Goal: Browse casually: Explore the website without a specific task or goal

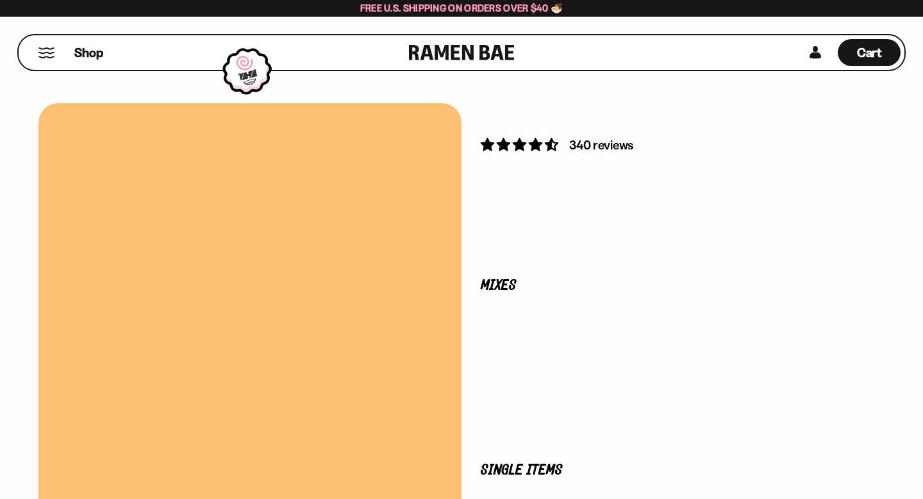
select select "*********"
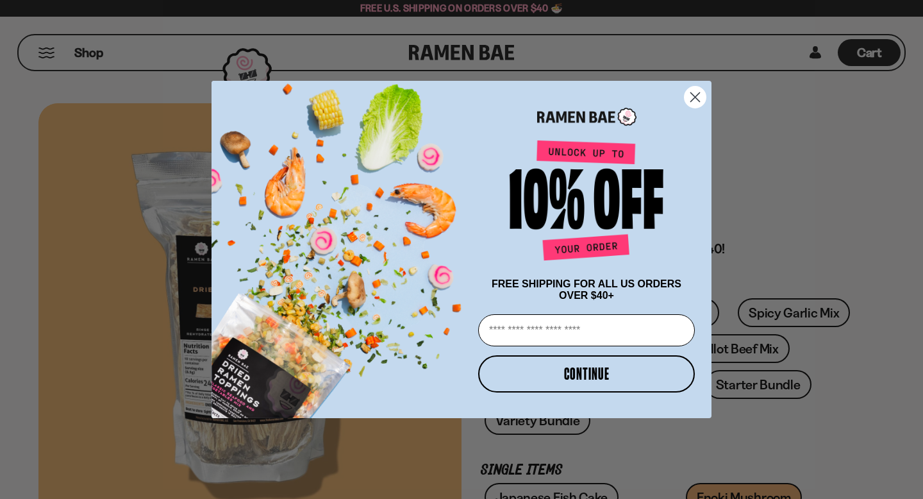
click at [702, 91] on circle "Close dialog" at bounding box center [695, 97] width 21 height 21
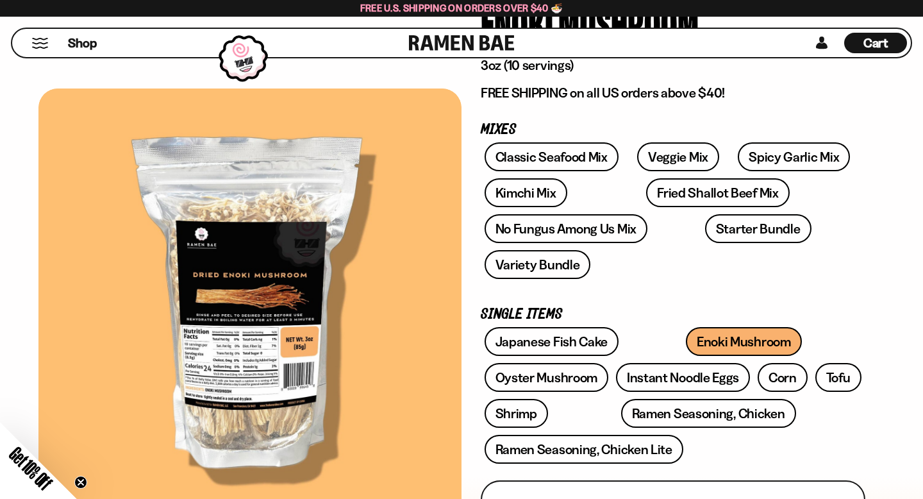
scroll to position [160, 0]
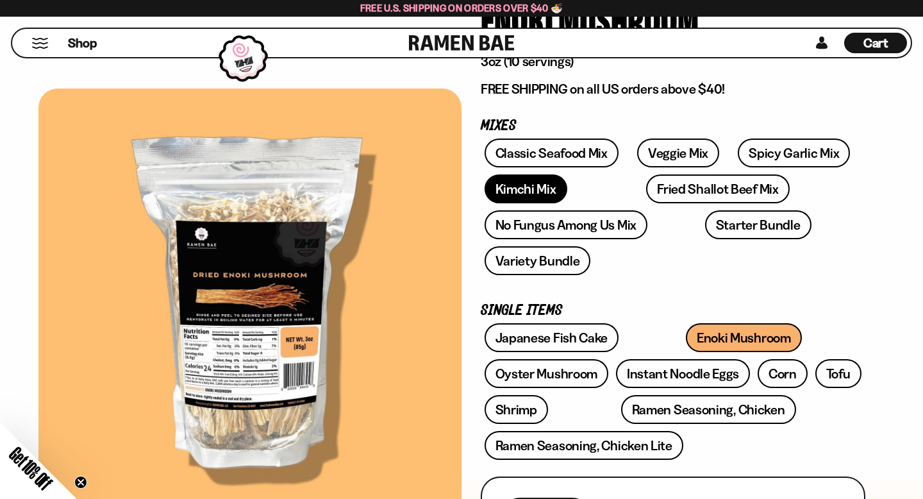
click at [521, 196] on link "Kimchi Mix" at bounding box center [526, 188] width 83 height 29
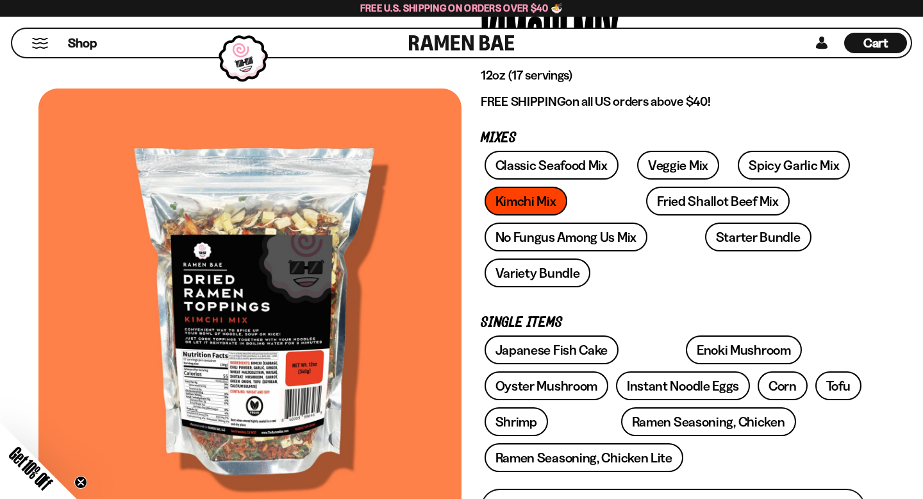
scroll to position [164, 0]
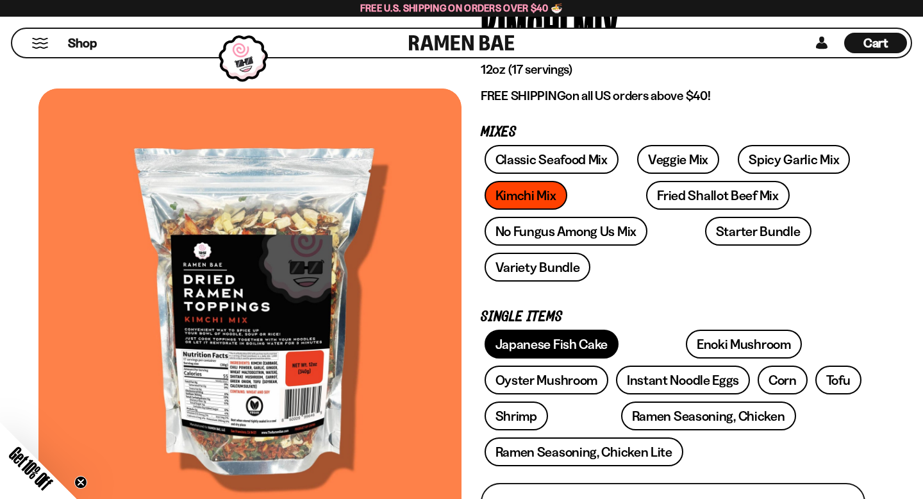
click at [578, 339] on link "Japanese Fish Cake" at bounding box center [552, 344] width 135 height 29
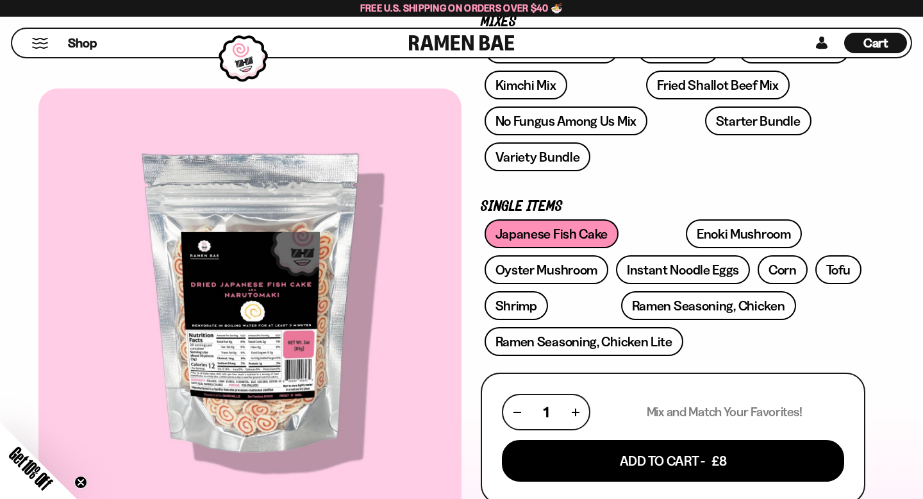
scroll to position [278, 0]
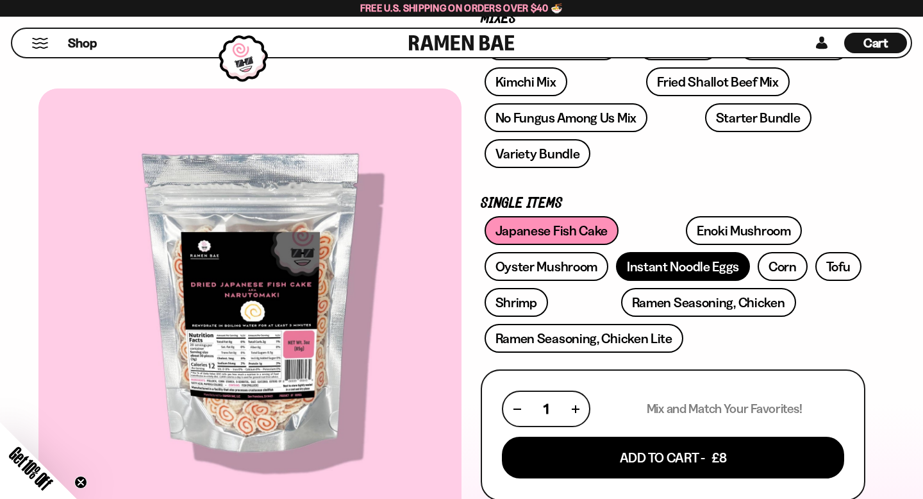
click at [721, 273] on link "Instant Noodle Eggs" at bounding box center [683, 266] width 134 height 29
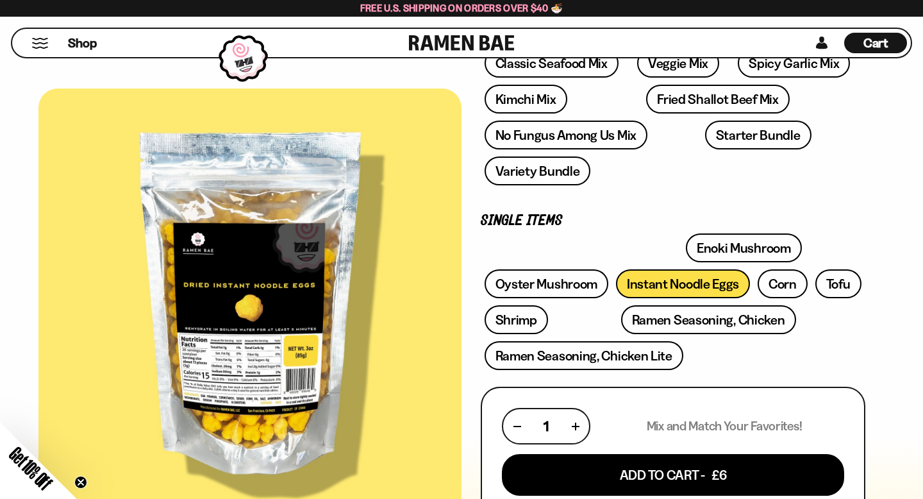
scroll to position [288, 0]
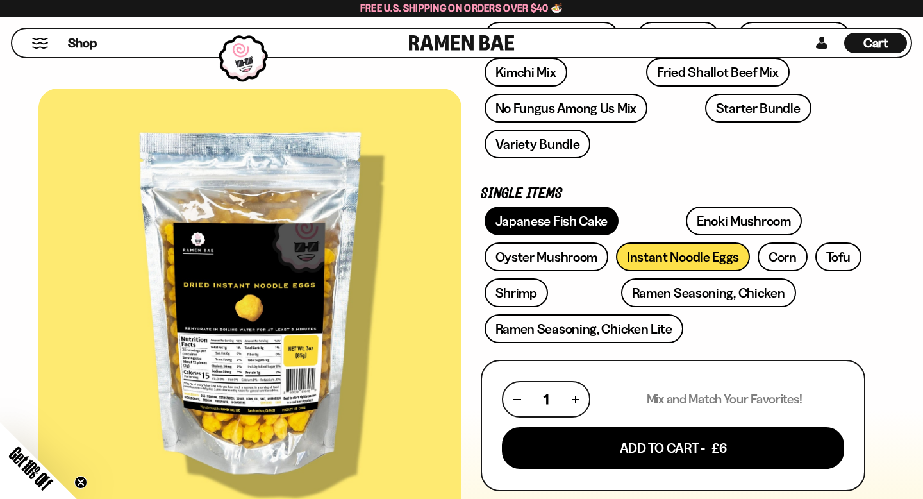
click at [574, 233] on link "Japanese Fish Cake" at bounding box center [552, 220] width 135 height 29
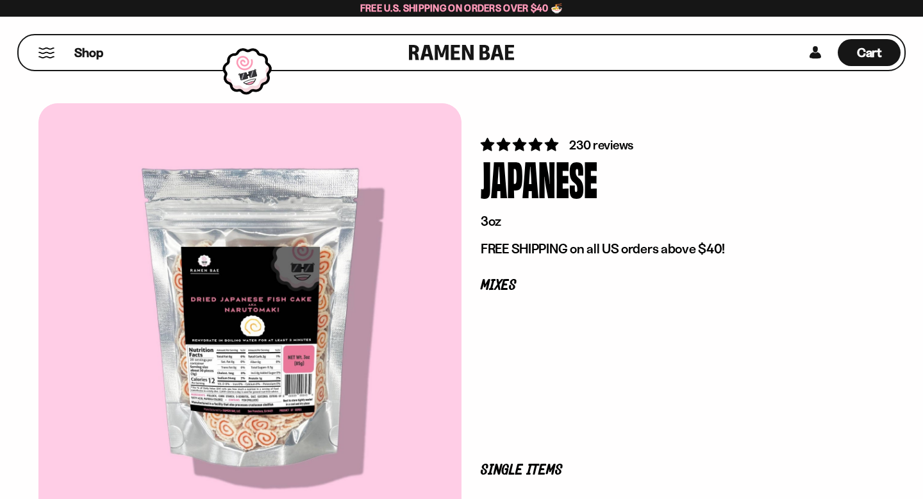
select select "*********"
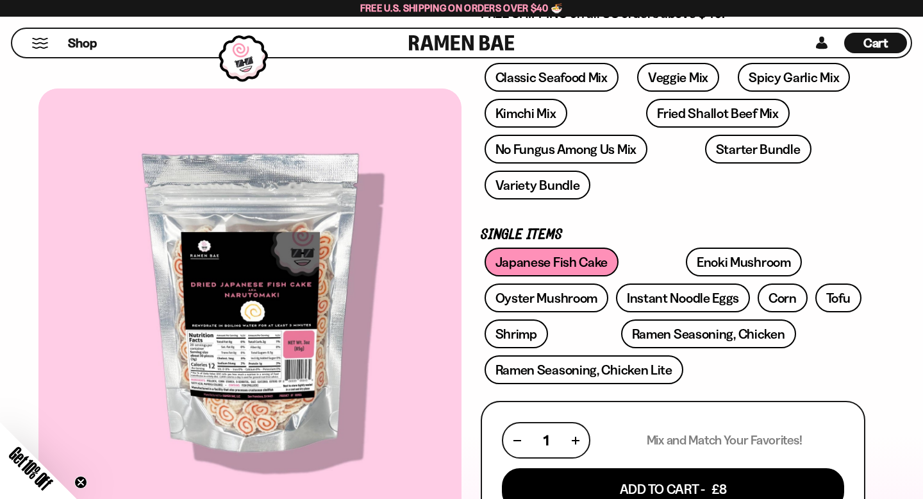
scroll to position [253, 0]
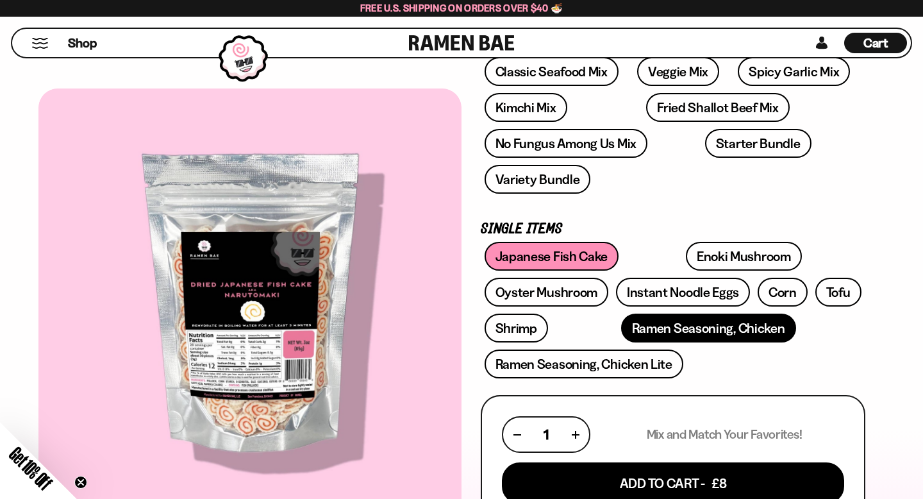
click at [639, 333] on link "Ramen Seasoning, Chicken" at bounding box center [708, 328] width 175 height 29
